Goal: Information Seeking & Learning: Learn about a topic

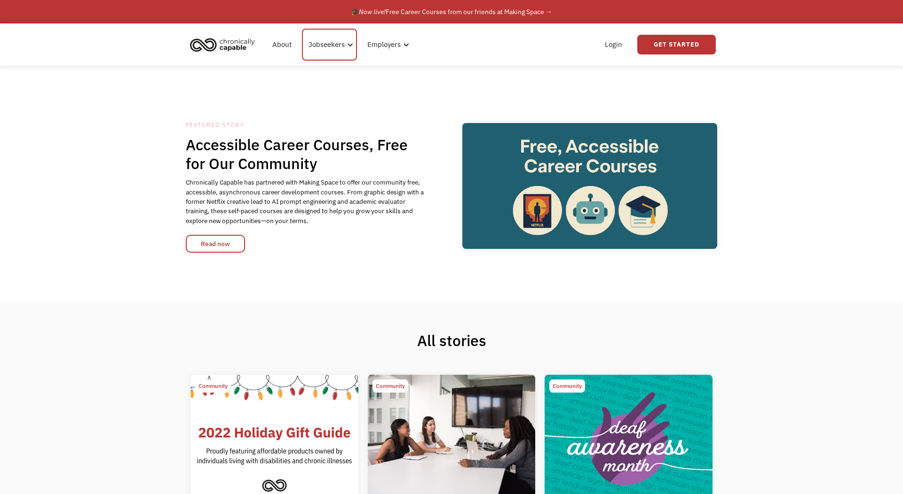
click at [345, 47] on div "Jobseekers" at bounding box center [329, 45] width 55 height 32
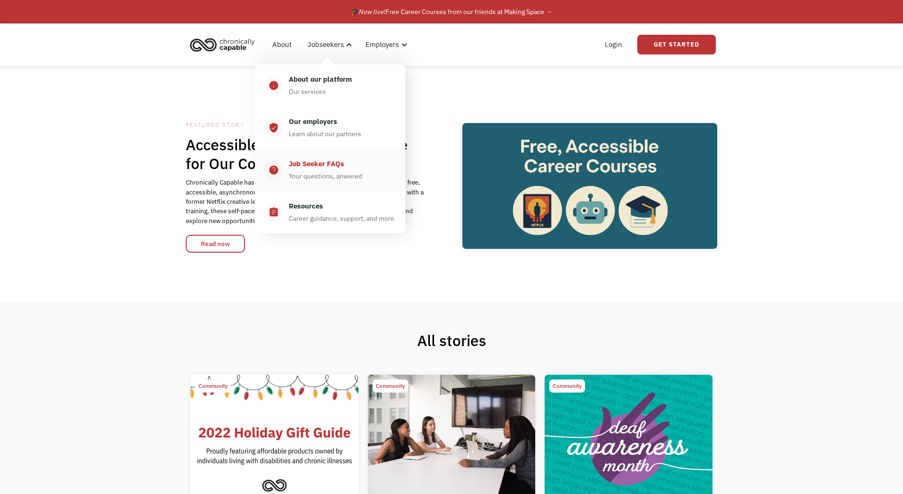
click at [333, 169] on div "Job Seeker FAQs" at bounding box center [316, 163] width 55 height 11
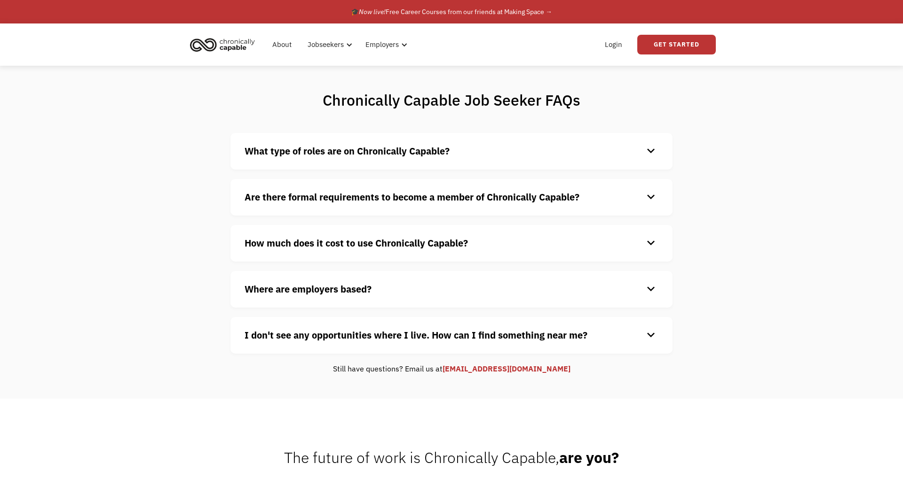
click at [654, 151] on div "keyboard_arrow_down" at bounding box center [650, 151] width 15 height 14
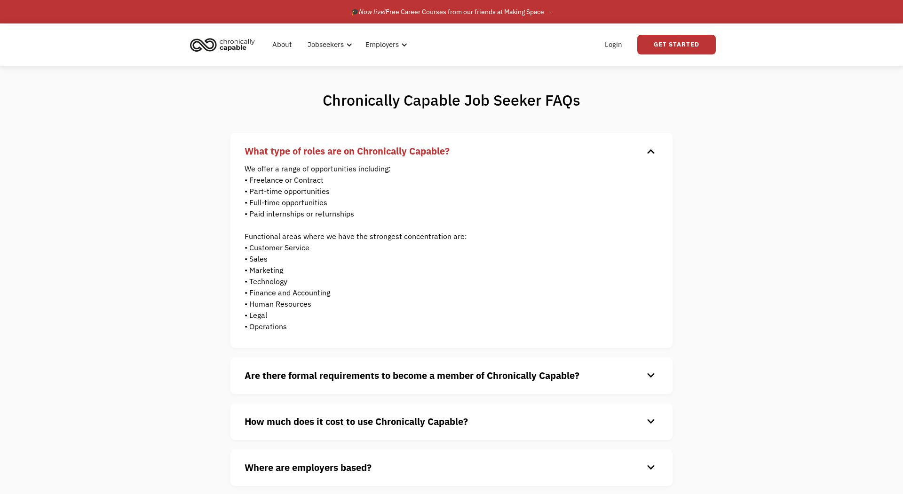
click at [655, 151] on div "keyboard_arrow_down" at bounding box center [650, 151] width 15 height 14
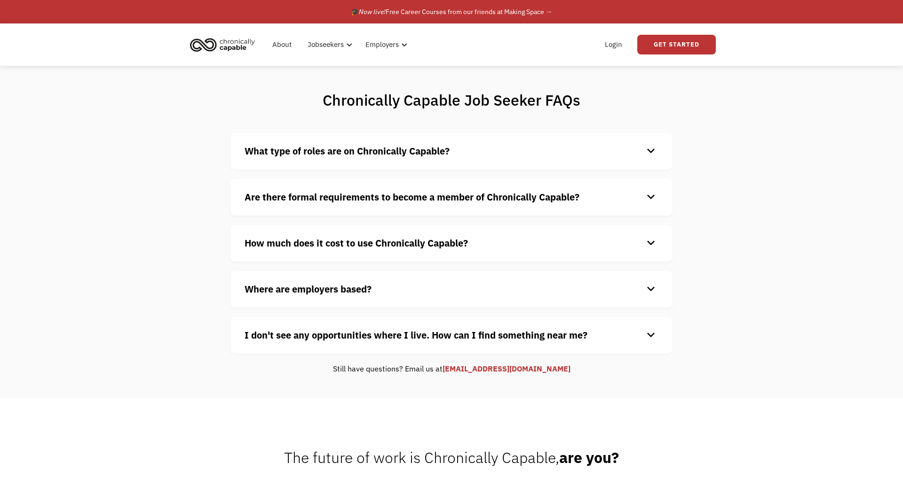
click at [658, 202] on div "keyboard_arrow_down" at bounding box center [650, 197] width 15 height 14
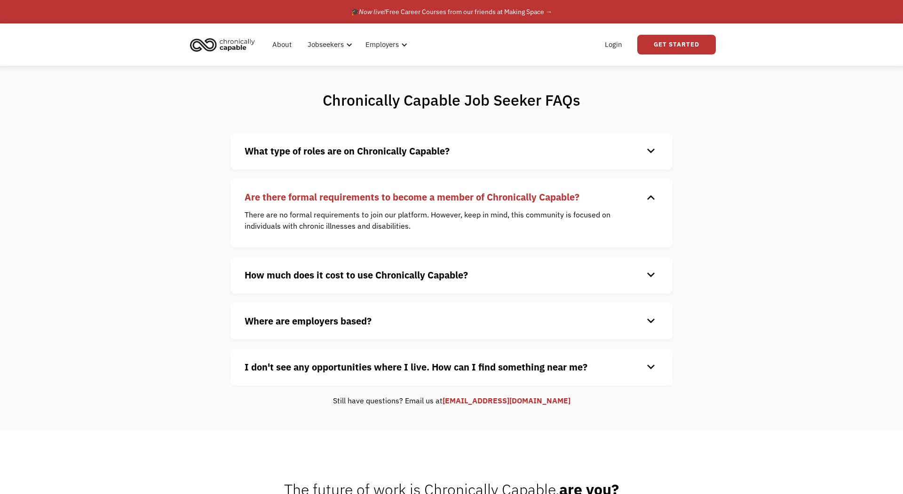
click at [657, 197] on div "keyboard_arrow_down" at bounding box center [650, 197] width 15 height 14
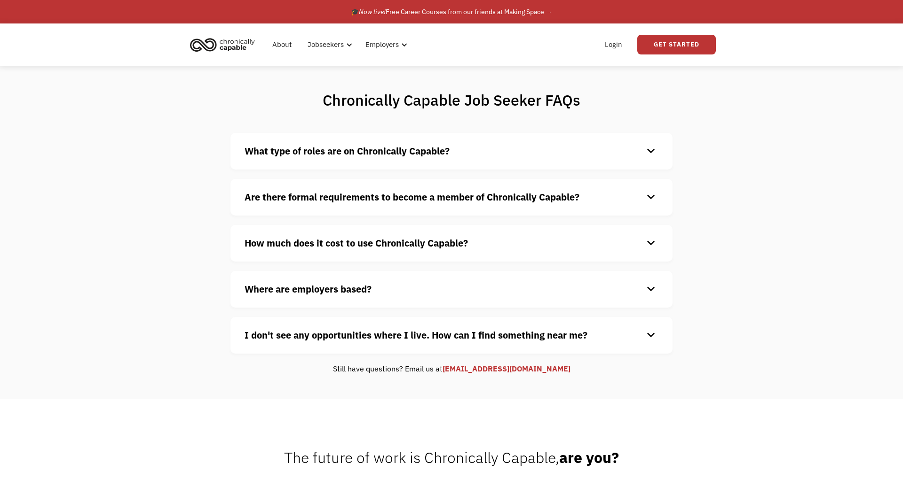
click at [643, 247] on div "keyboard_arrow_down" at bounding box center [650, 243] width 15 height 14
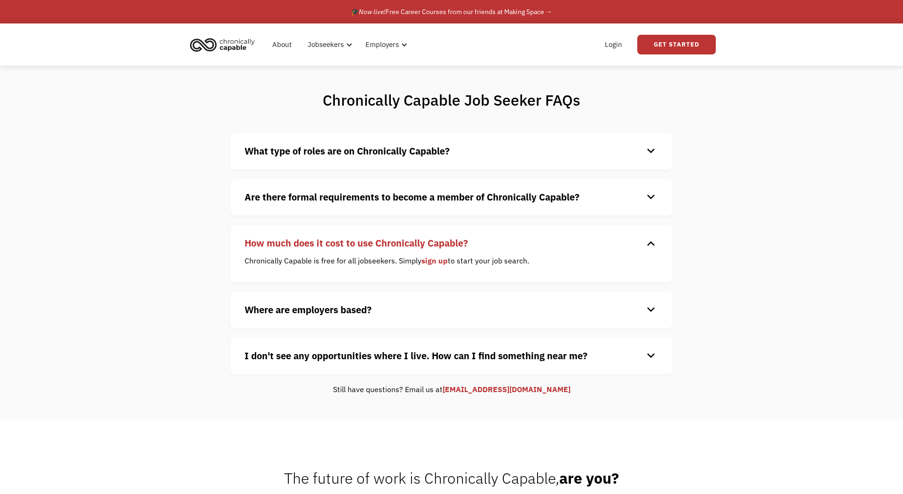
click at [643, 247] on div "How much does it cost to use Chronically Capable? keyboard_arrow_down" at bounding box center [451, 243] width 414 height 14
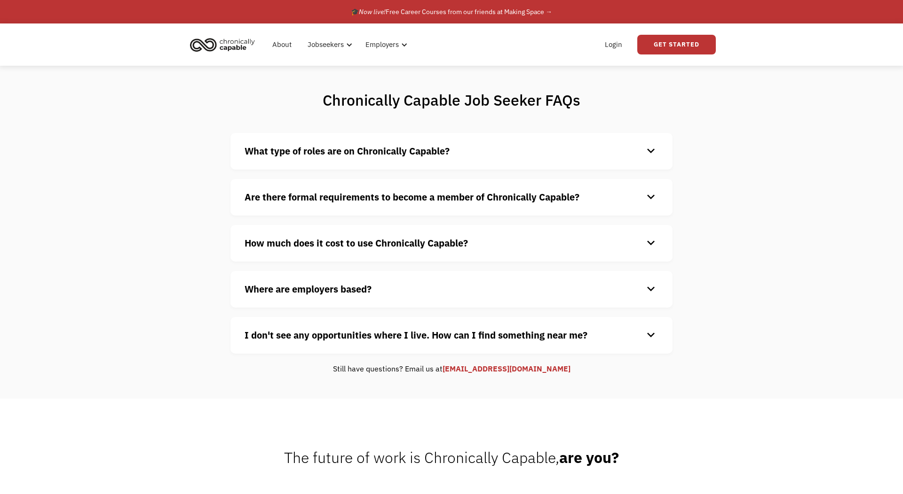
click at [647, 281] on div "Where are employers based? keyboard_arrow_down Our customers are based all over…" at bounding box center [451, 289] width 442 height 37
click at [652, 290] on div "keyboard_arrow_down" at bounding box center [650, 290] width 15 height 14
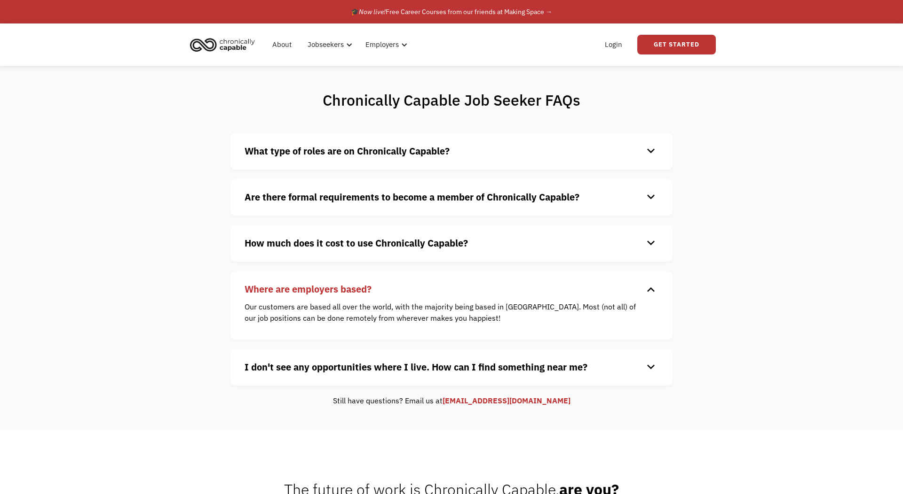
click at [652, 290] on div "keyboard_arrow_down" at bounding box center [650, 290] width 15 height 14
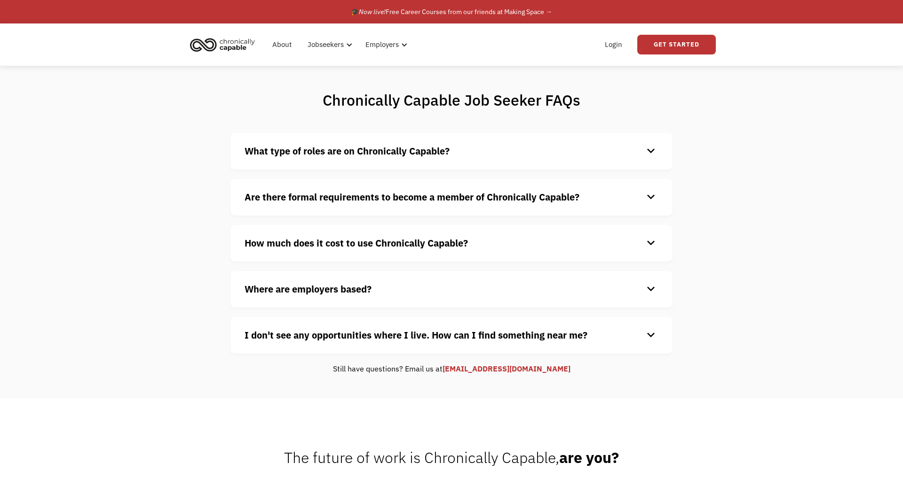
click at [653, 338] on div "keyboard_arrow_down" at bounding box center [650, 336] width 15 height 14
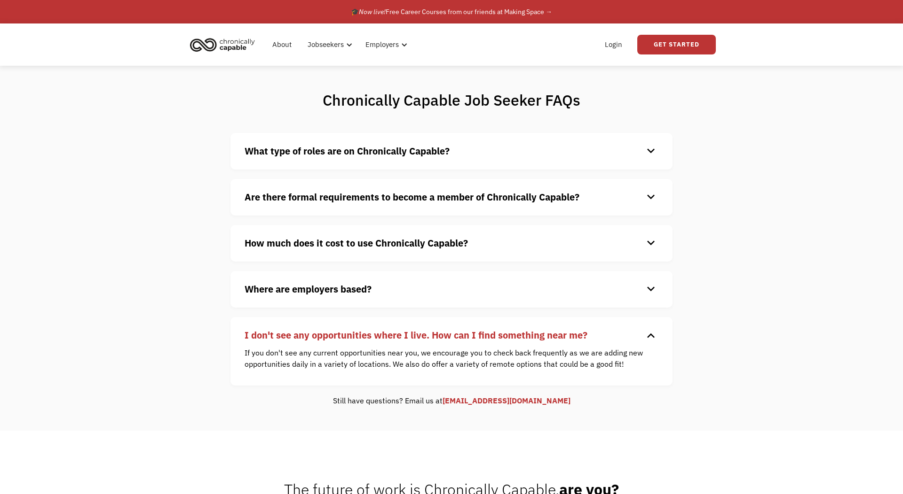
click at [653, 336] on div "keyboard_arrow_down" at bounding box center [650, 336] width 15 height 14
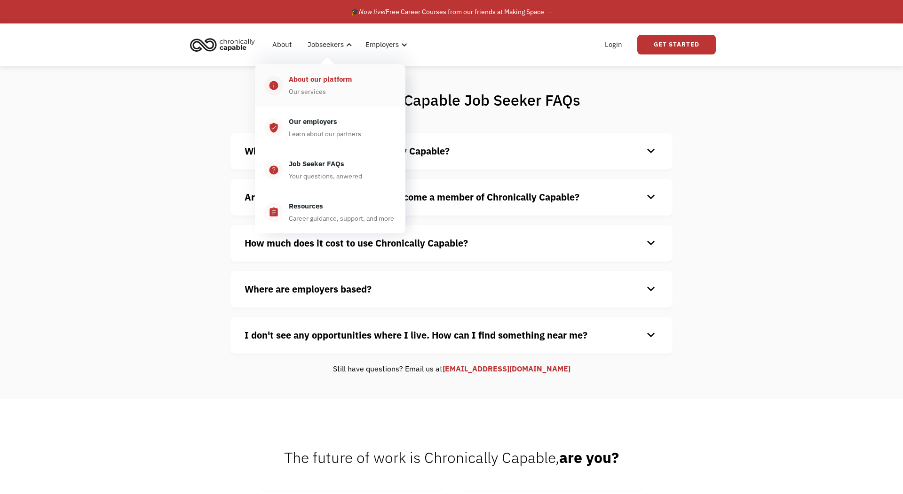
click at [334, 84] on div "About our platform" at bounding box center [320, 79] width 63 height 11
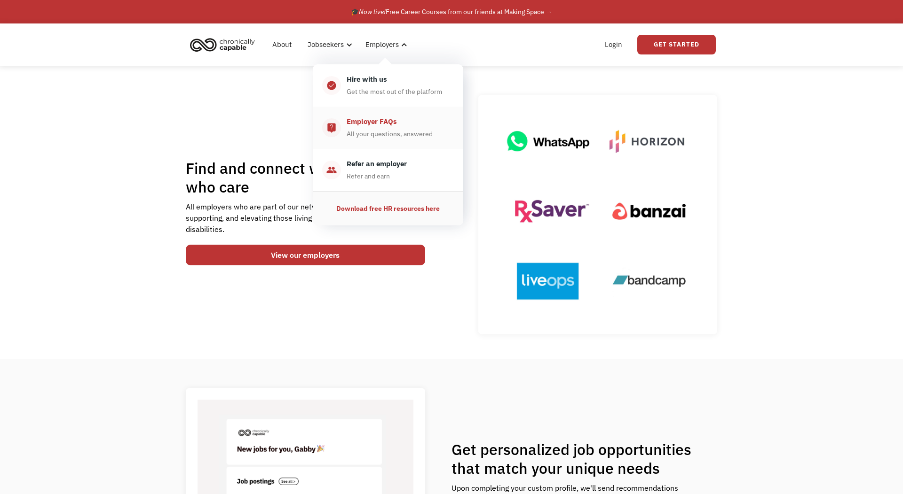
click at [397, 131] on div "All your questions, answered" at bounding box center [389, 133] width 86 height 11
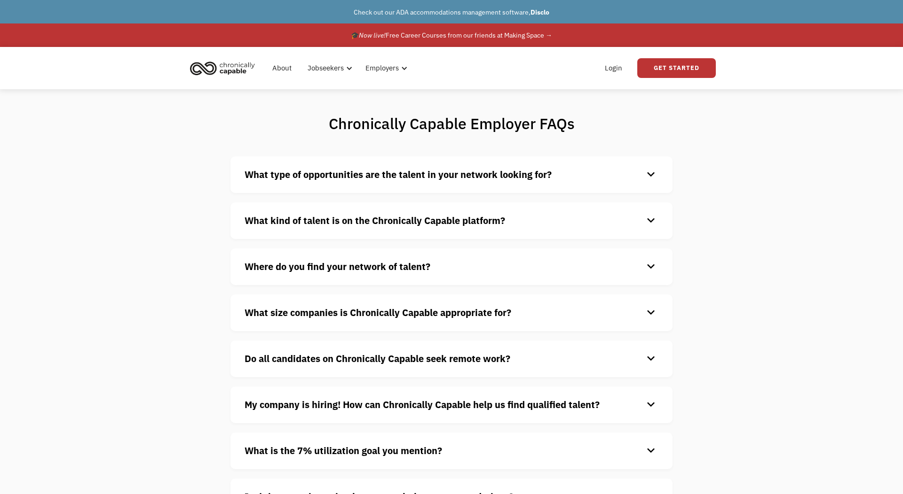
click at [640, 184] on div "What type of opportunities are the talent in your network looking for? keyboard…" at bounding box center [451, 175] width 442 height 37
click at [653, 179] on div "keyboard_arrow_down" at bounding box center [650, 175] width 15 height 14
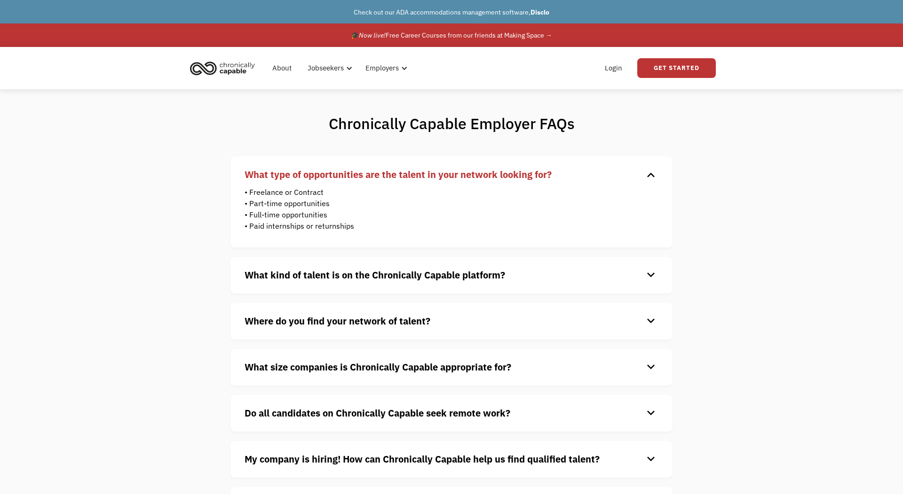
click at [653, 179] on div "keyboard_arrow_down" at bounding box center [650, 175] width 15 height 14
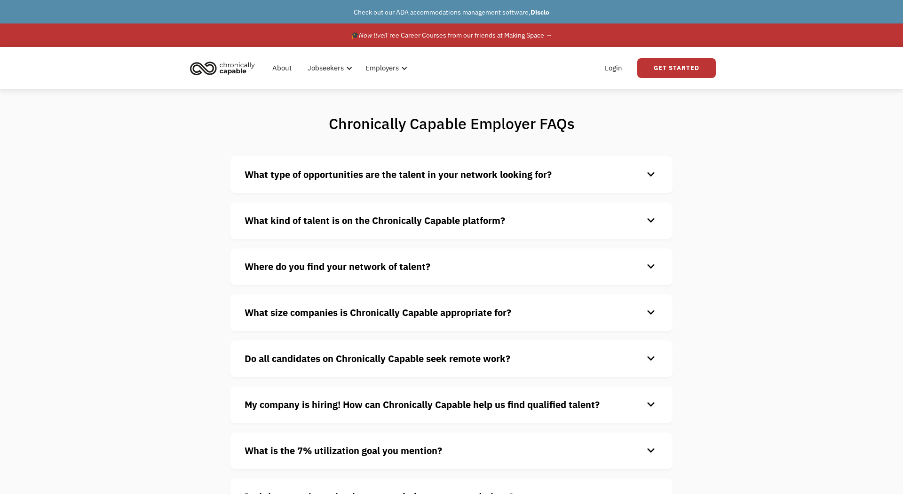
click at [659, 215] on div "What kind of talent is on the Chronically Capable platform? keyboard_arrow_down…" at bounding box center [451, 221] width 442 height 37
click at [653, 226] on div "keyboard_arrow_down" at bounding box center [650, 221] width 15 height 14
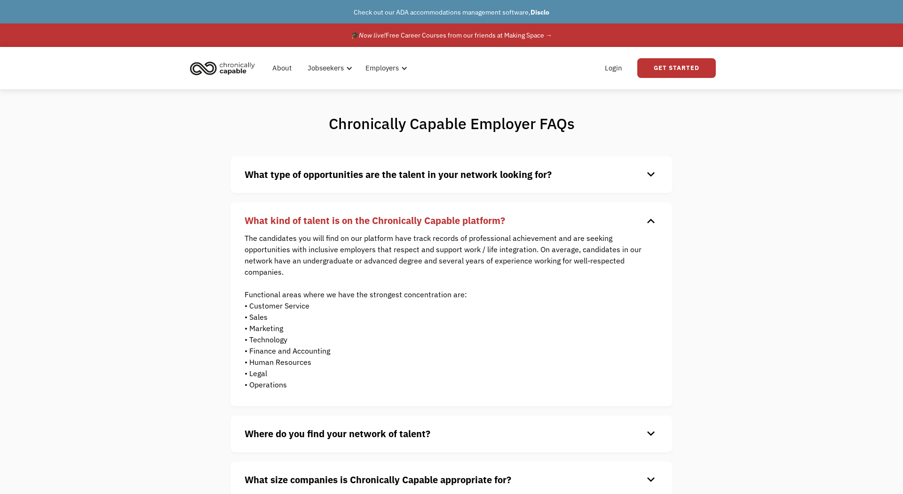
click at [653, 226] on div "keyboard_arrow_down" at bounding box center [650, 221] width 15 height 14
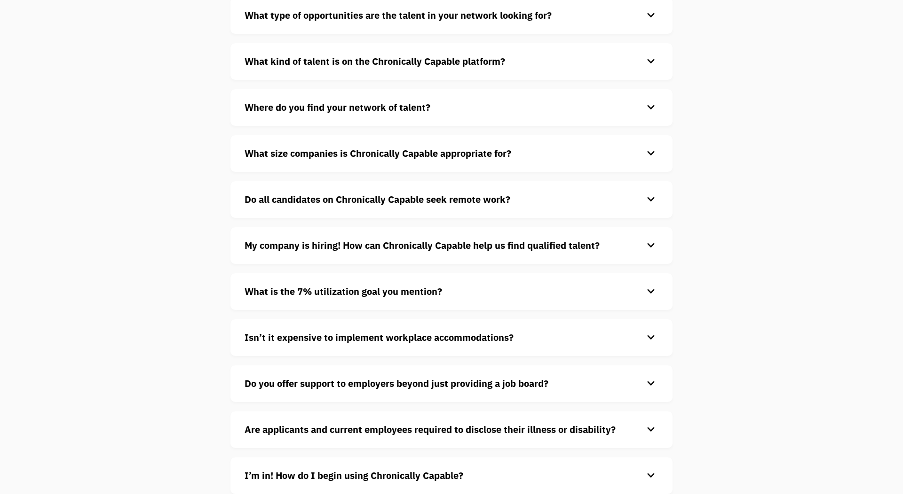
scroll to position [161, 0]
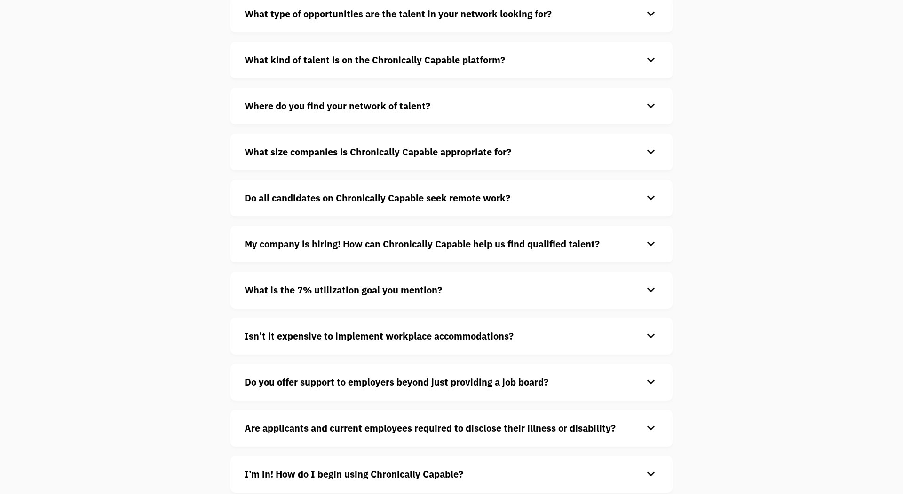
click at [650, 204] on div "keyboard_arrow_down" at bounding box center [650, 198] width 15 height 14
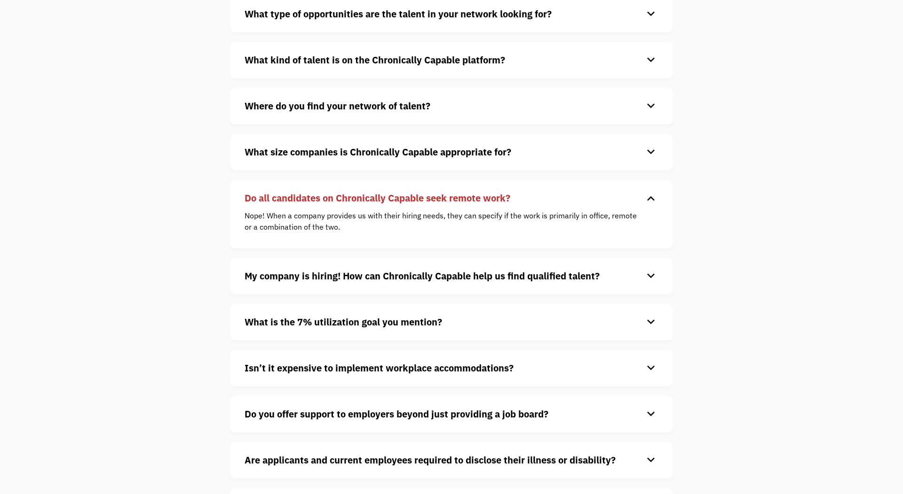
click at [655, 198] on div "keyboard_arrow_down" at bounding box center [650, 198] width 15 height 14
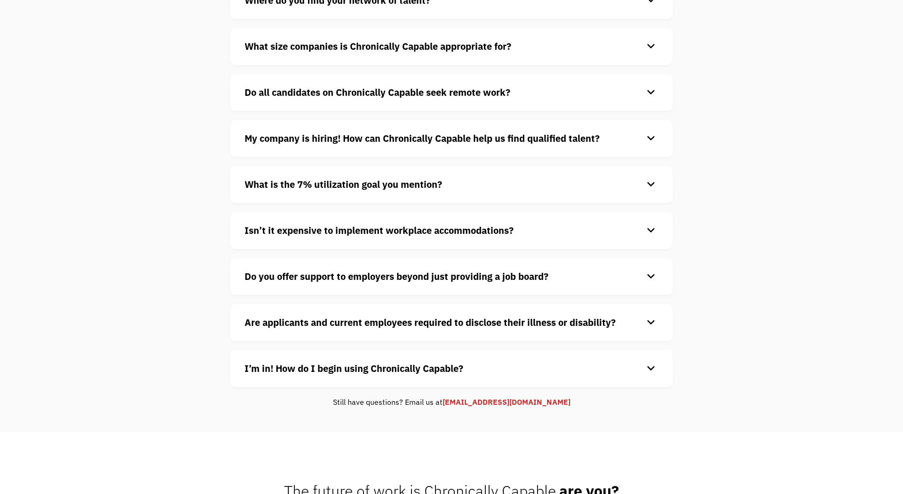
scroll to position [268, 0]
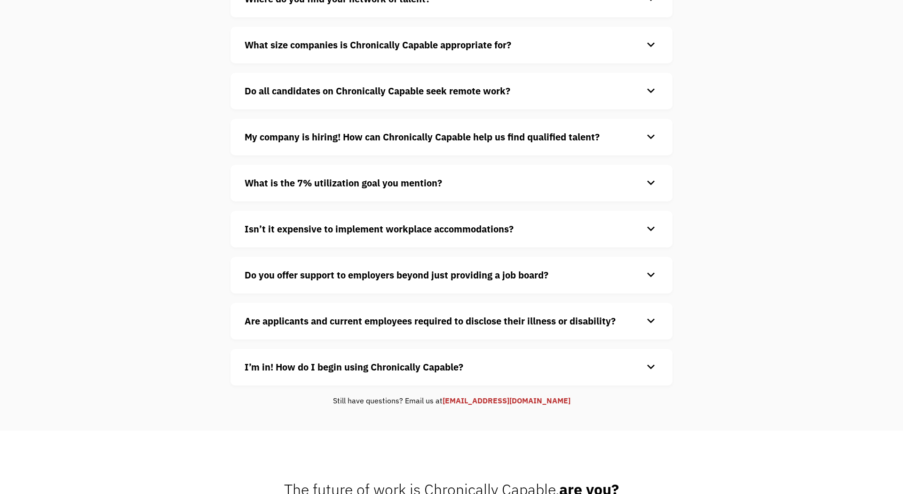
click at [670, 187] on div "What is the 7% utilization goal you mention? keyboard_arrow_down Updated in Sec…" at bounding box center [451, 183] width 442 height 37
click at [652, 181] on div "keyboard_arrow_down" at bounding box center [650, 183] width 15 height 14
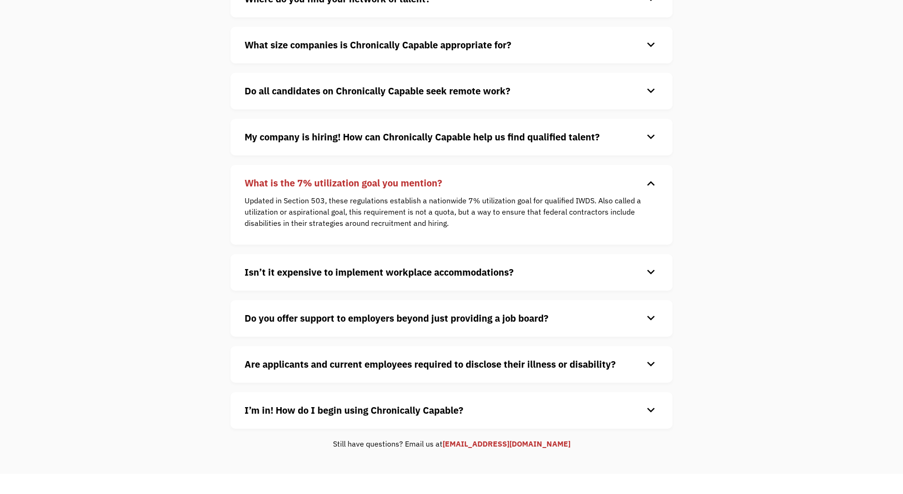
click at [651, 180] on div "keyboard_arrow_down" at bounding box center [650, 183] width 15 height 14
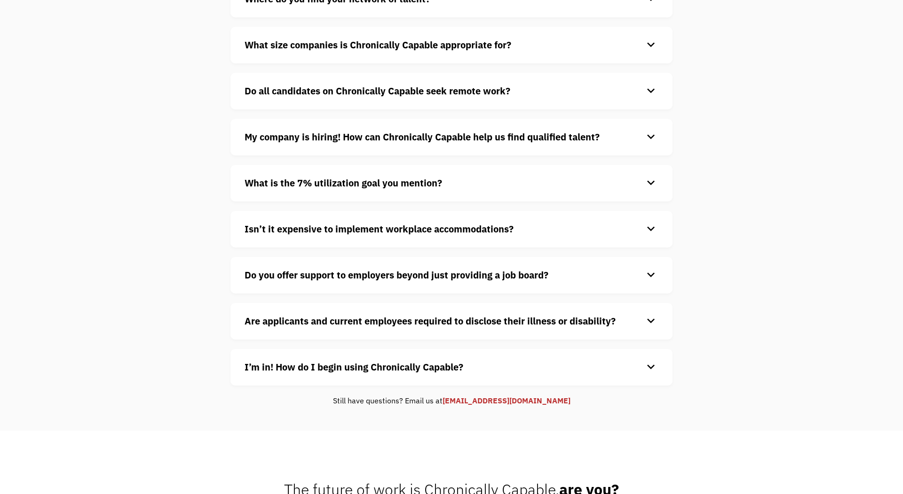
click at [657, 231] on div "keyboard_arrow_down" at bounding box center [650, 229] width 15 height 14
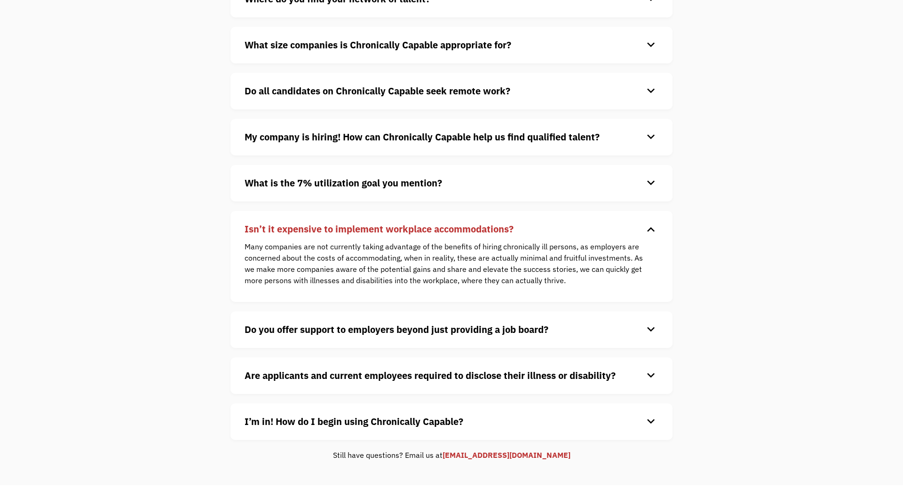
click at [655, 228] on div "keyboard_arrow_down" at bounding box center [650, 229] width 15 height 14
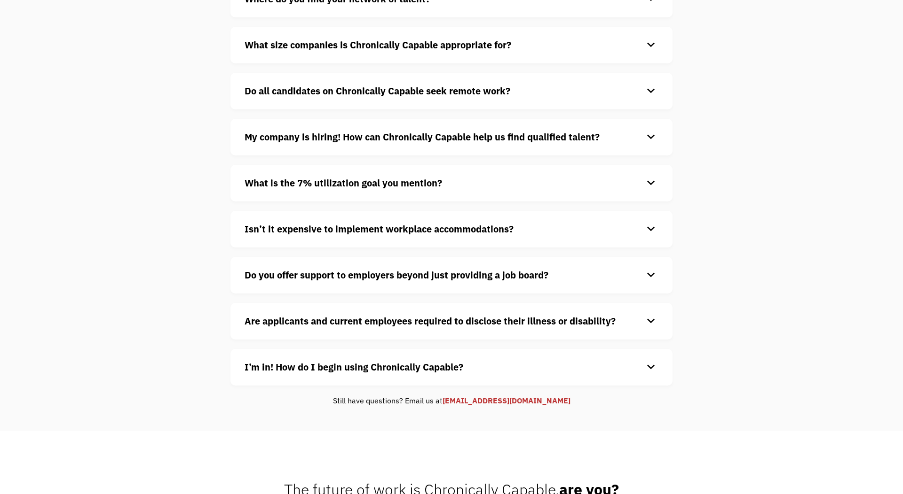
click at [654, 267] on div "Do you offer support to employers beyond just providing a job board? keyboard_a…" at bounding box center [451, 275] width 442 height 37
click at [653, 274] on div "keyboard_arrow_down" at bounding box center [650, 275] width 15 height 14
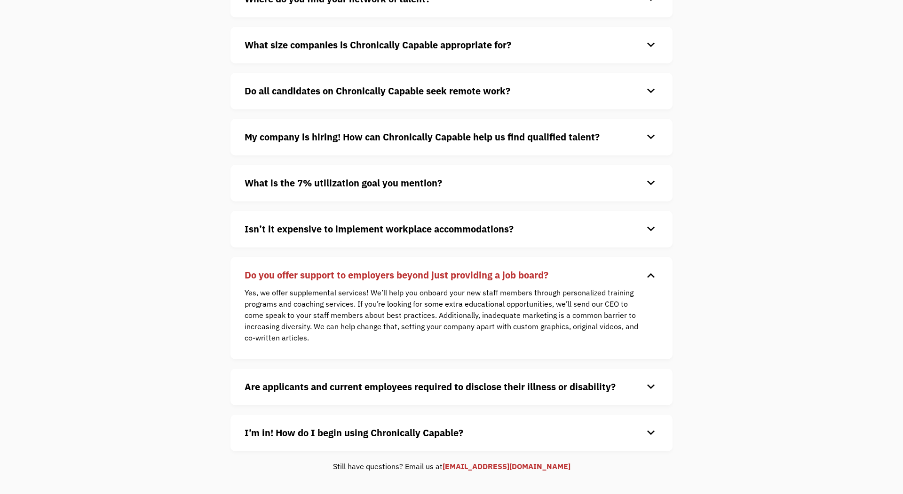
click at [653, 274] on div "keyboard_arrow_down" at bounding box center [650, 275] width 15 height 14
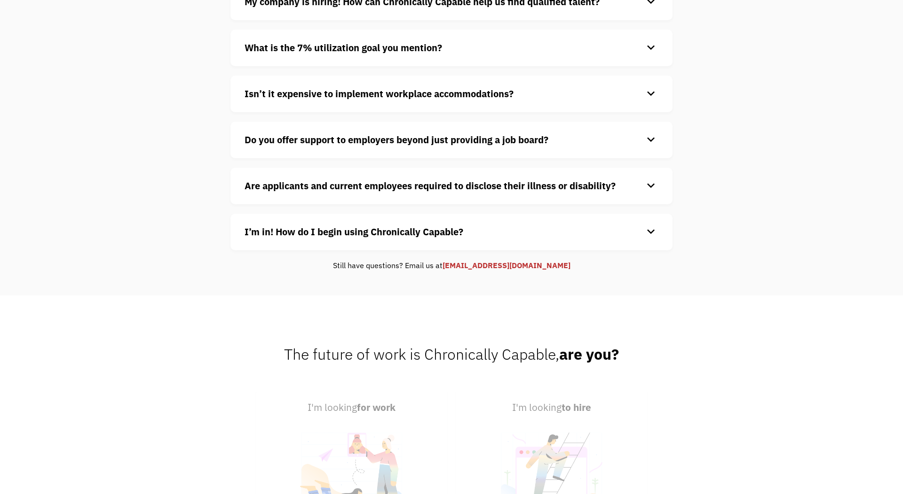
scroll to position [429, 0]
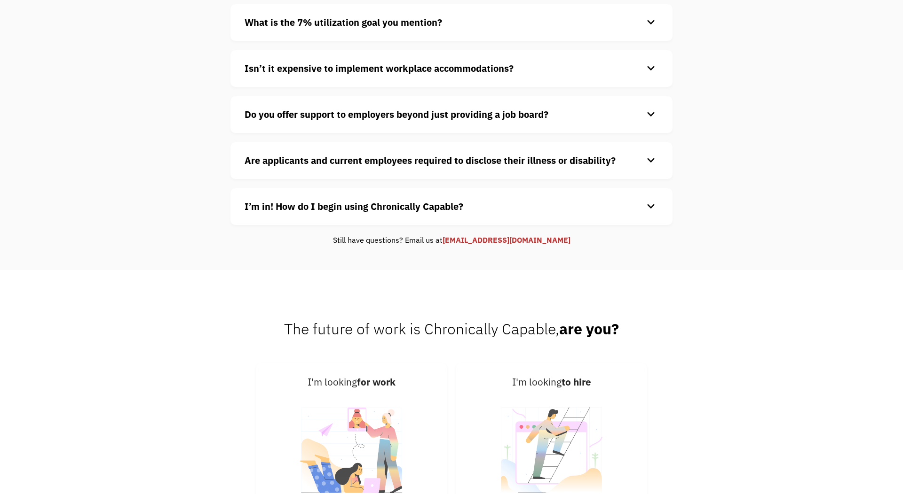
click at [651, 165] on div "keyboard_arrow_down" at bounding box center [650, 161] width 15 height 14
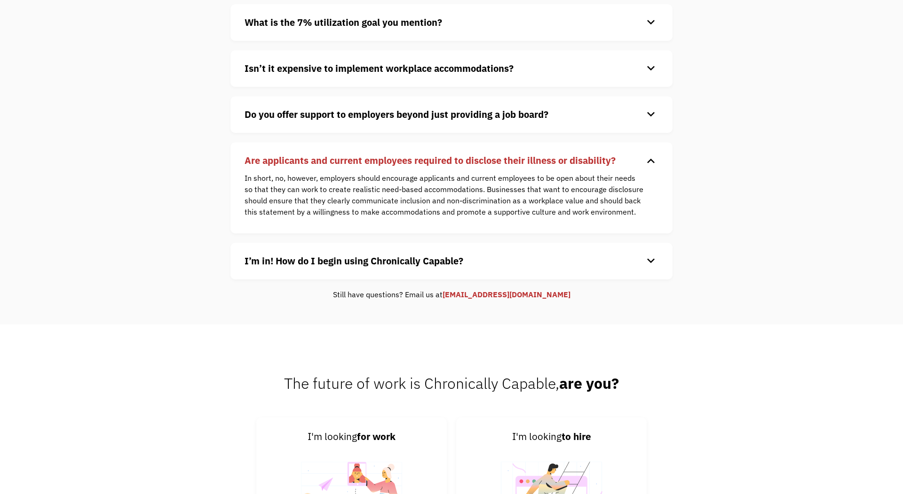
click at [656, 162] on div "keyboard_arrow_down" at bounding box center [650, 161] width 15 height 14
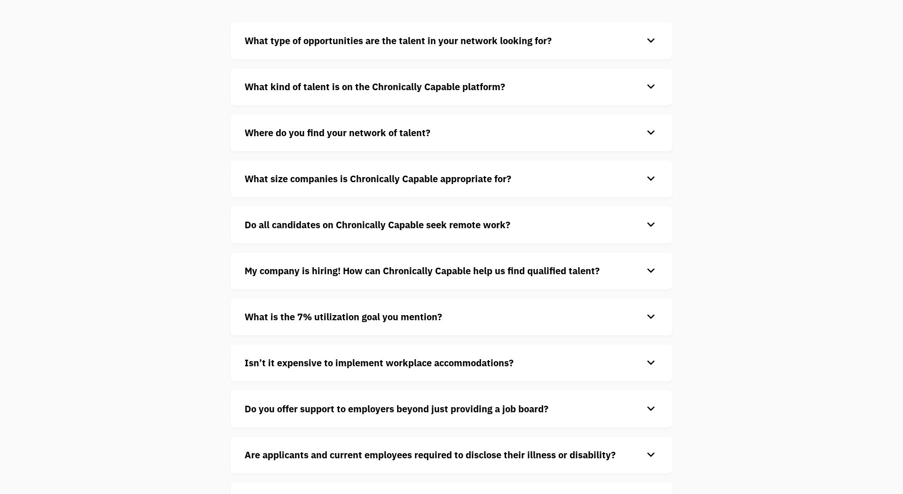
scroll to position [0, 0]
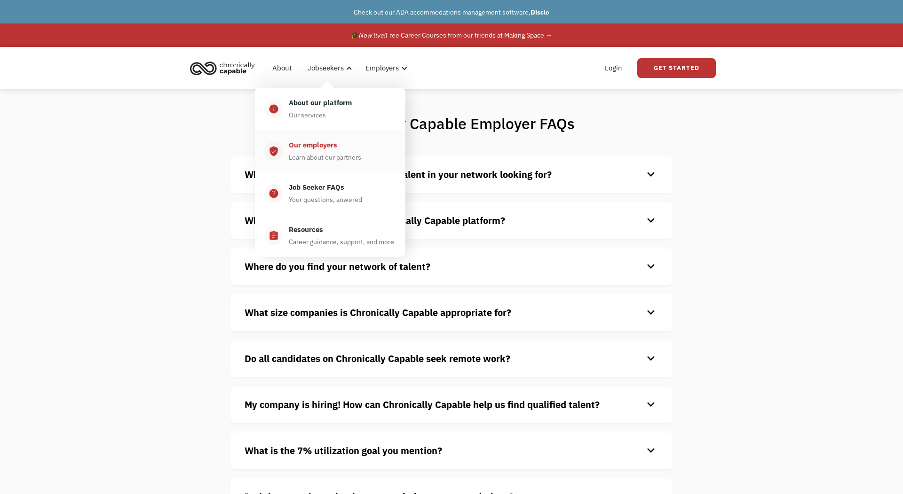
click at [330, 156] on div "Learn about our partners" at bounding box center [325, 157] width 72 height 11
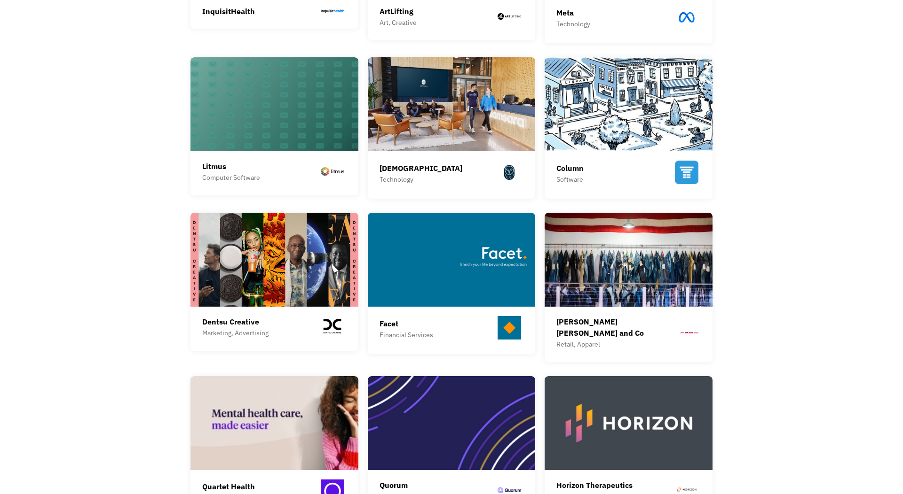
scroll to position [429, 0]
